Goal: Task Accomplishment & Management: Manage account settings

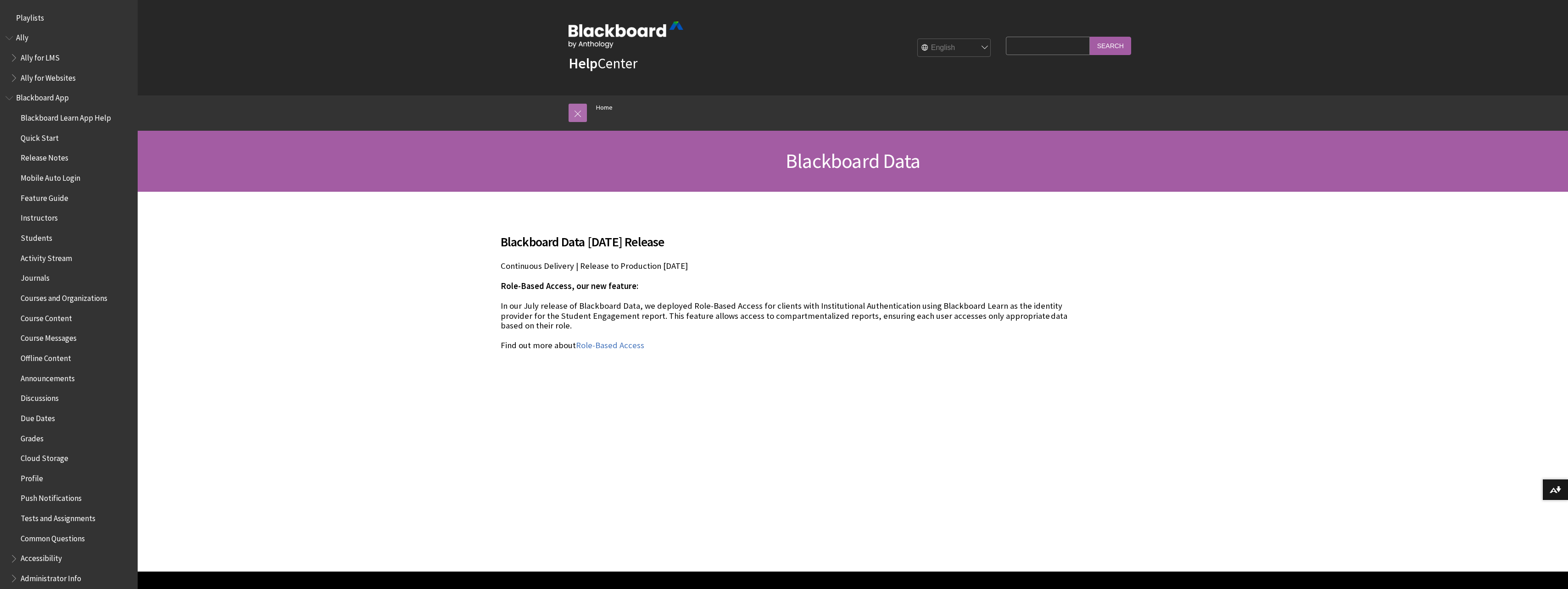
click at [581, 110] on link at bounding box center [578, 113] width 18 height 18
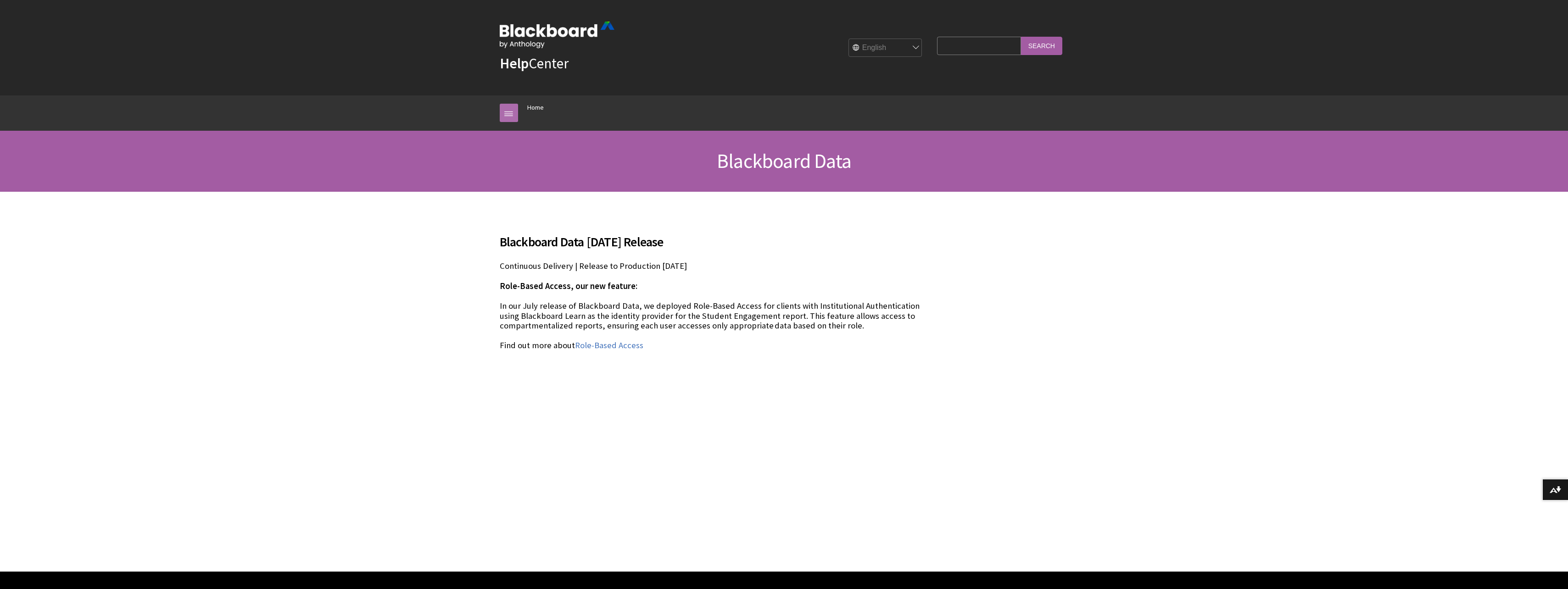
click at [512, 113] on link at bounding box center [509, 113] width 18 height 18
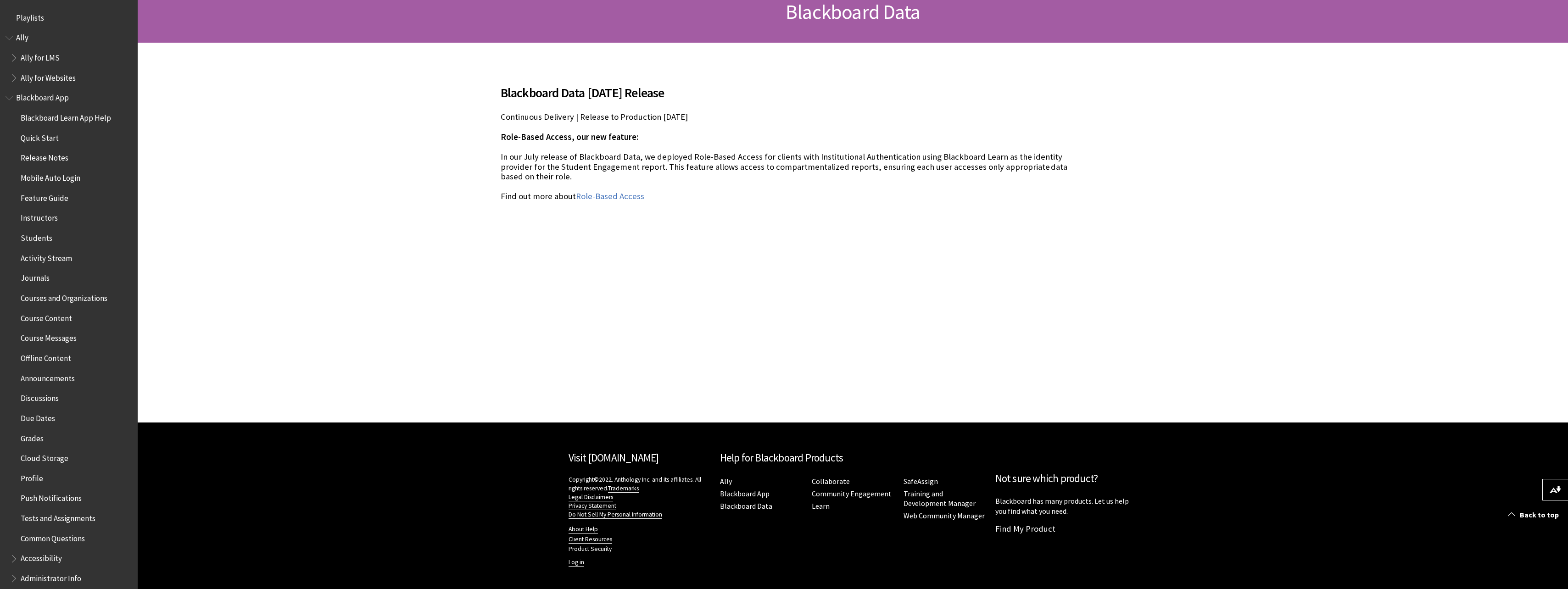
scroll to position [151, 0]
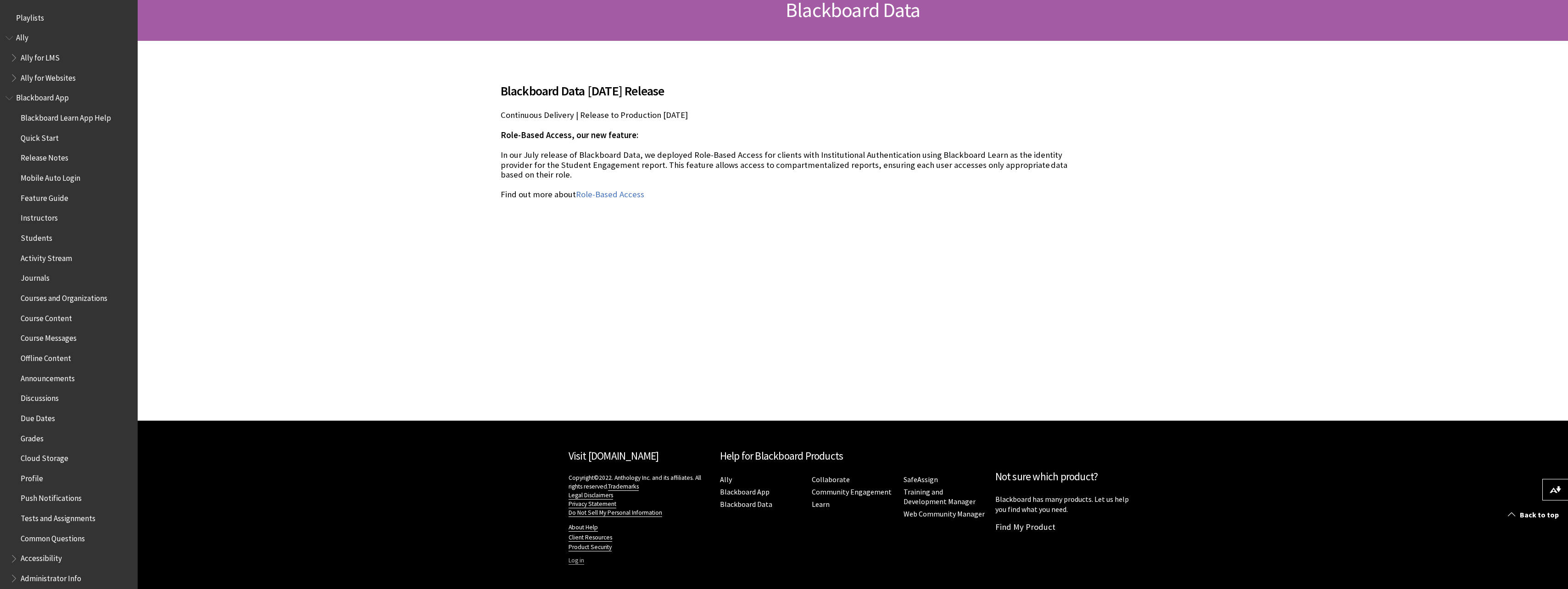
click at [576, 564] on link "Log in" at bounding box center [576, 560] width 16 height 8
click at [576, 562] on link "Log in" at bounding box center [576, 560] width 16 height 8
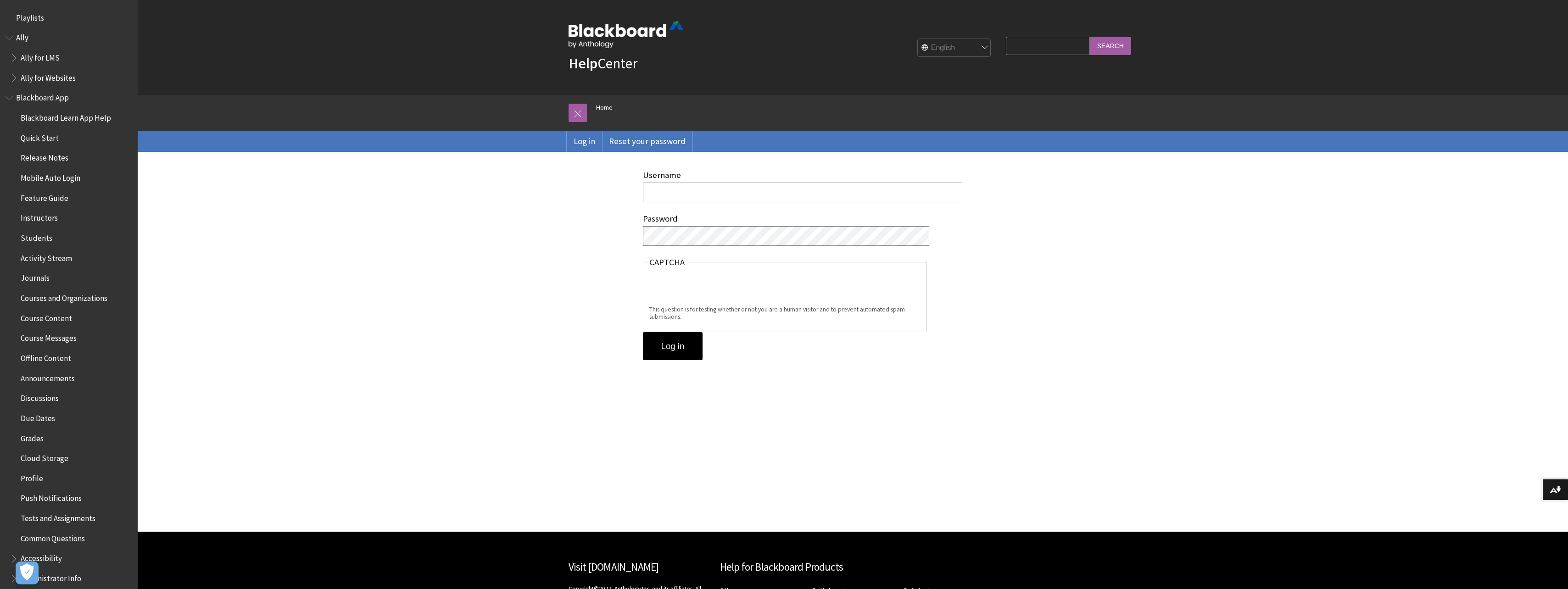
click at [705, 187] on input "Username" at bounding box center [802, 193] width 320 height 20
type input "[PERSON_NAME][EMAIL_ADDRESS][PERSON_NAME][DOMAIN_NAME]"
